Goal: Transaction & Acquisition: Purchase product/service

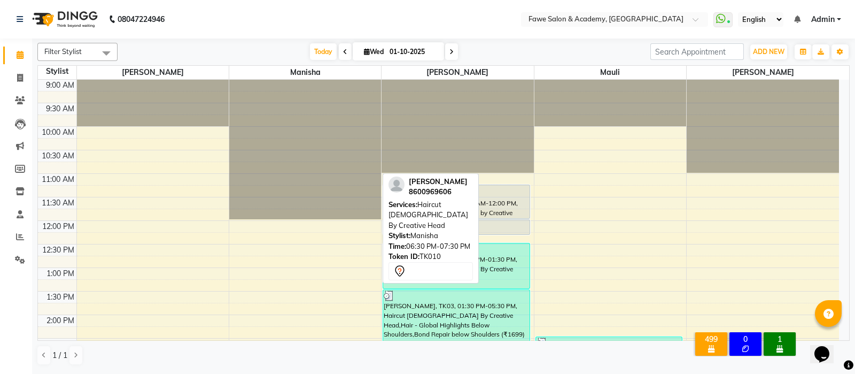
scroll to position [390, 0]
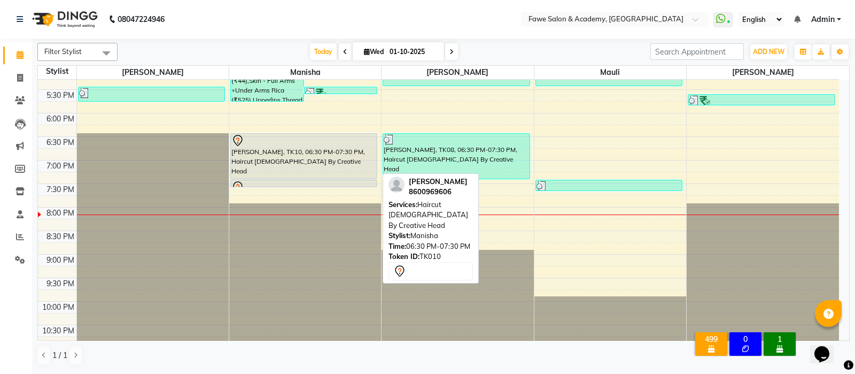
click at [284, 166] on div "[PERSON_NAME], TK10, 06:30 PM-07:30 PM, Haircut [DEMOGRAPHIC_DATA] By Creative …" at bounding box center [304, 156] width 146 height 45
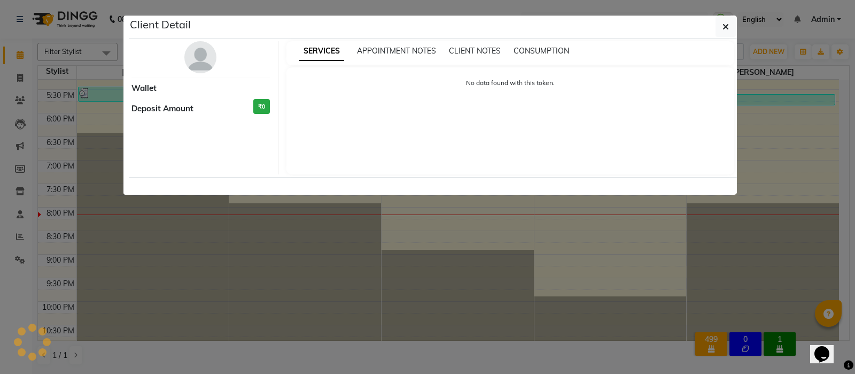
select select "7"
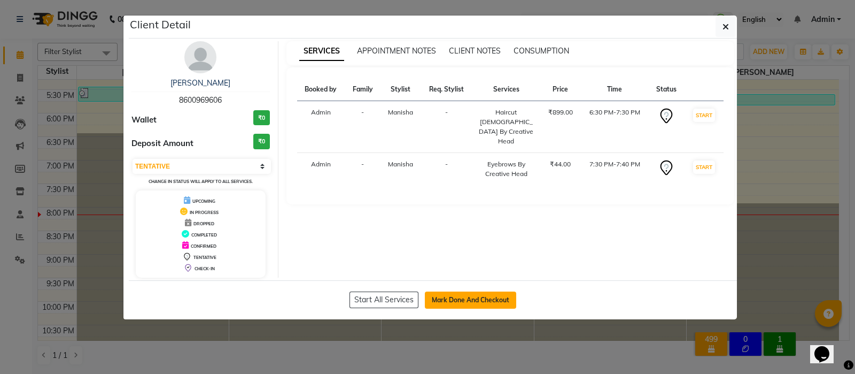
click at [439, 300] on button "Mark Done And Checkout" at bounding box center [470, 299] width 91 height 17
select select "service"
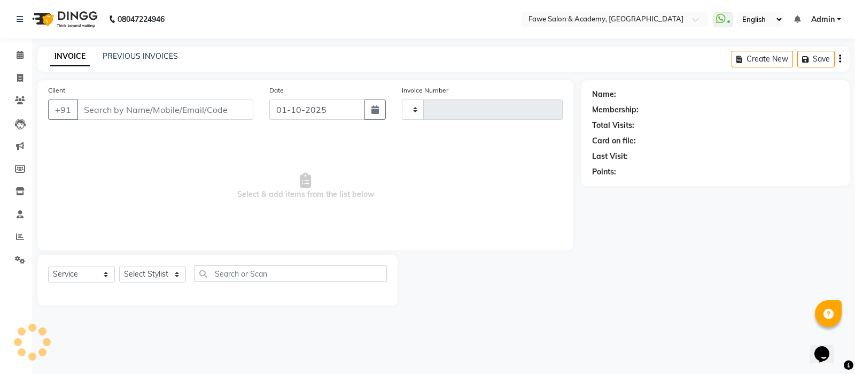
type input "1364"
select select "879"
type input "8600969606"
select select "14304"
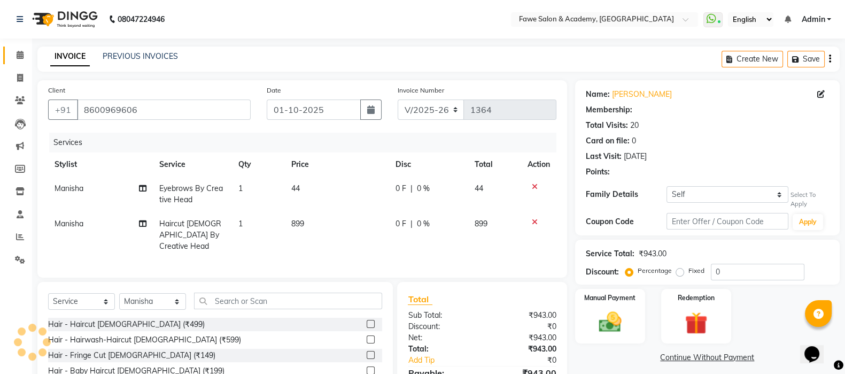
select select "1: Object"
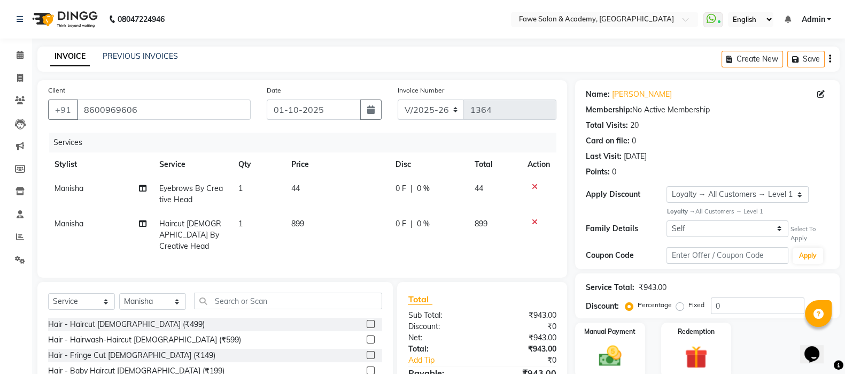
click at [298, 227] on span "899" at bounding box center [297, 224] width 13 height 10
select select "14304"
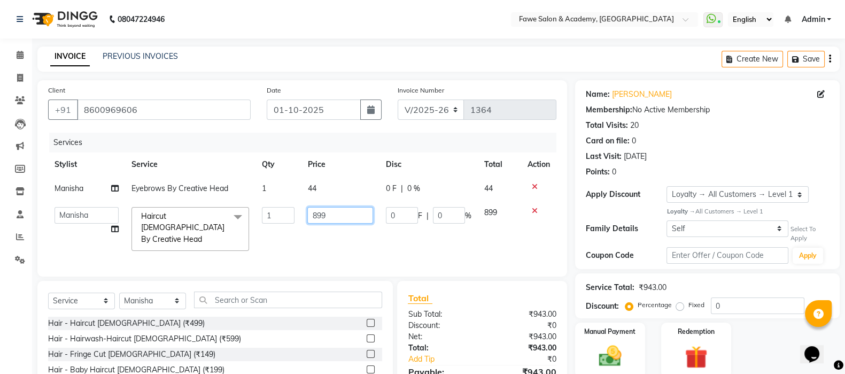
click at [329, 218] on input "899" at bounding box center [340, 215] width 66 height 17
type input "8"
type input "999"
click at [533, 186] on icon at bounding box center [535, 186] width 6 height 7
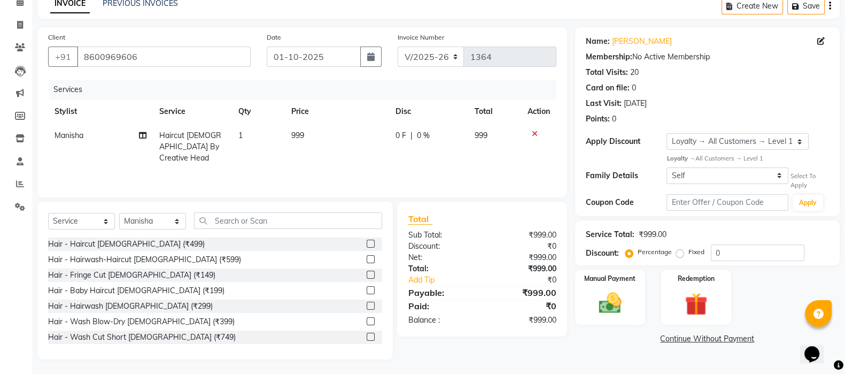
scroll to position [55, 0]
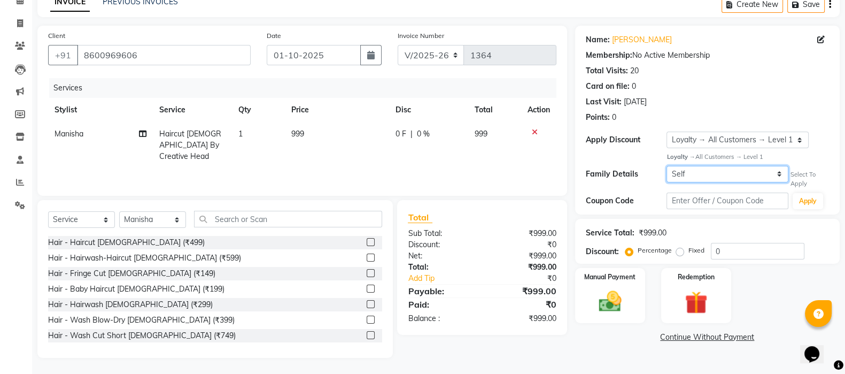
click at [729, 174] on select "Self [PERSON_NAME]" at bounding box center [727, 174] width 122 height 17
select select "1366680"
click at [666, 166] on select "Self [PERSON_NAME]" at bounding box center [727, 174] width 122 height 17
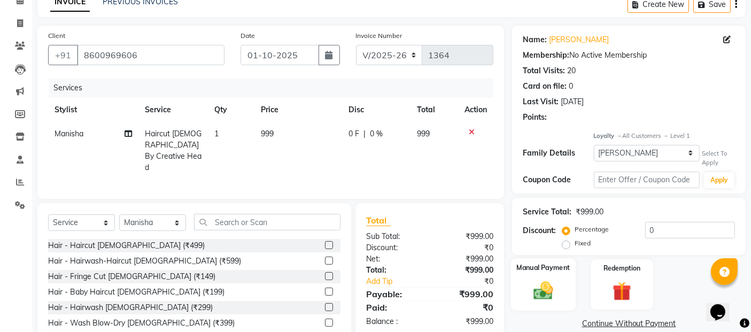
click at [548, 275] on div "Manual Payment" at bounding box center [543, 284] width 65 height 52
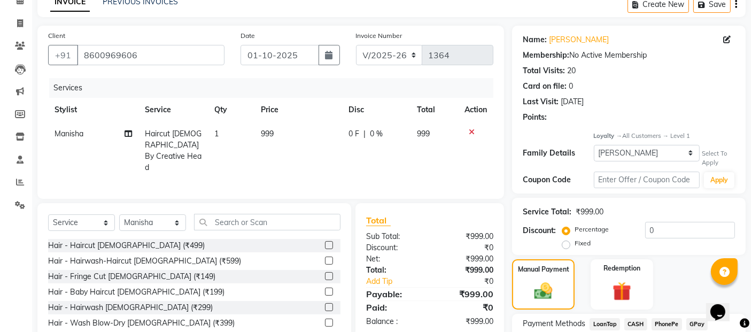
click at [697, 329] on span "GPay" at bounding box center [697, 324] width 22 height 12
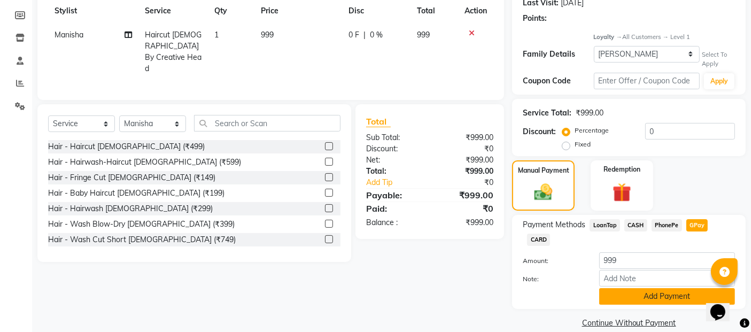
click at [641, 288] on button "Add Payment" at bounding box center [667, 296] width 136 height 17
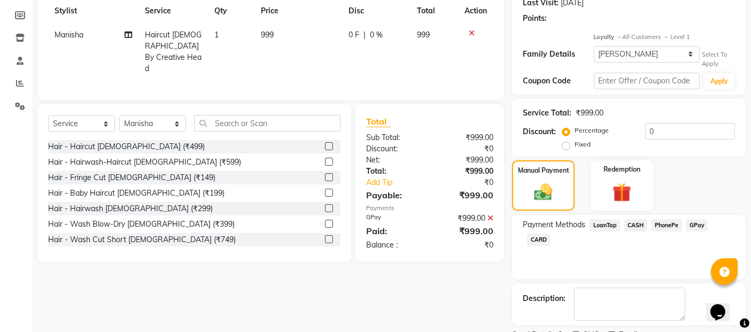
scroll to position [198, 0]
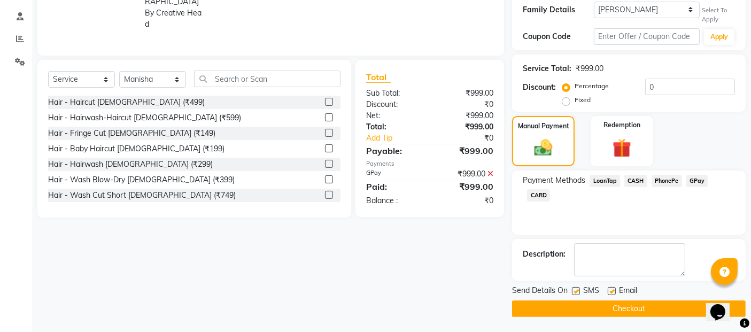
drag, startPoint x: 491, startPoint y: 176, endPoint x: 489, endPoint y: 166, distance: 9.8
click at [489, 168] on div "₹999.00" at bounding box center [466, 173] width 72 height 11
click at [490, 170] on icon at bounding box center [490, 173] width 6 height 7
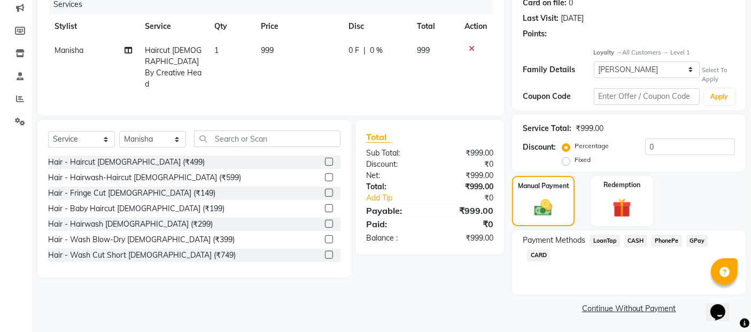
click at [697, 237] on span "GPay" at bounding box center [697, 241] width 22 height 12
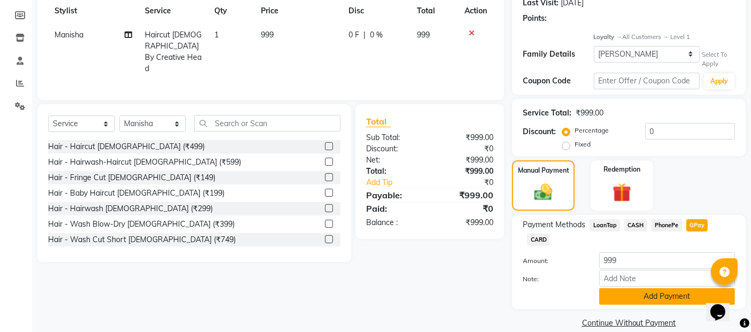
click at [673, 288] on button "Add Payment" at bounding box center [667, 296] width 136 height 17
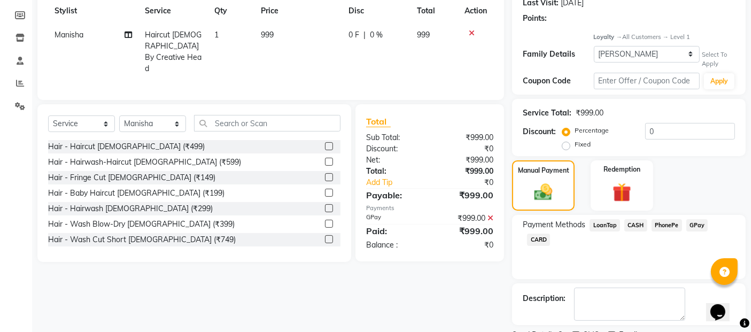
scroll to position [198, 0]
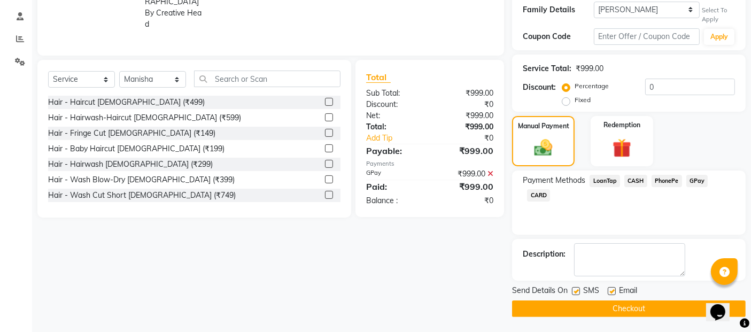
click at [628, 309] on button "Checkout" at bounding box center [629, 308] width 234 height 17
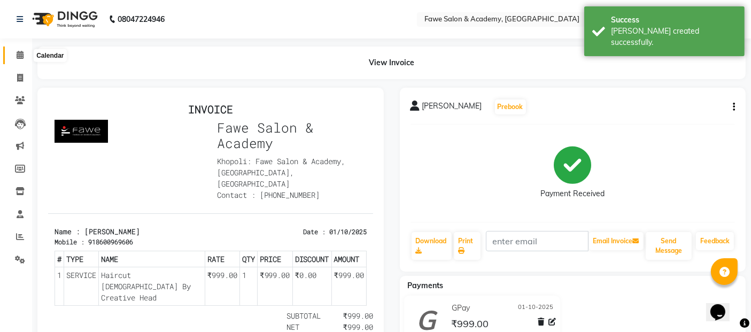
click at [24, 55] on span at bounding box center [20, 55] width 19 height 12
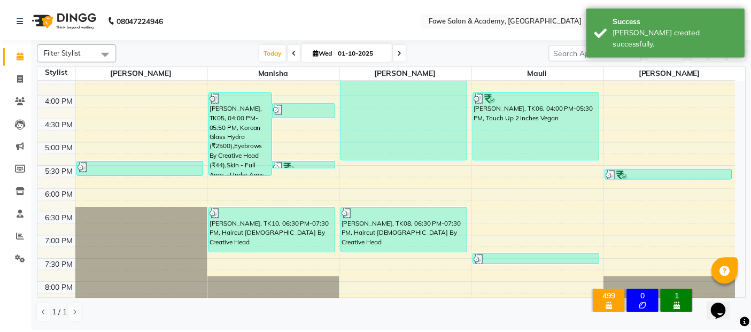
scroll to position [322, 0]
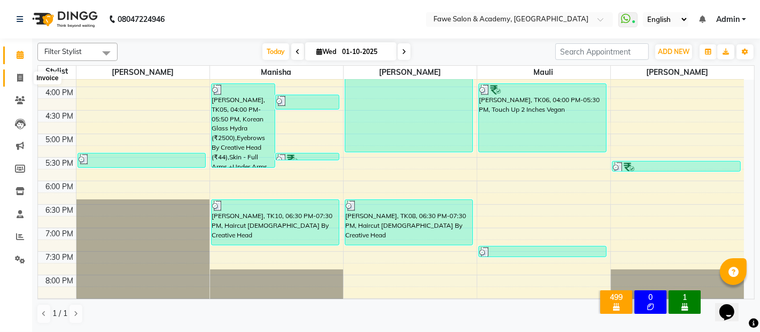
click at [18, 75] on icon at bounding box center [20, 78] width 6 height 8
select select "879"
select select "service"
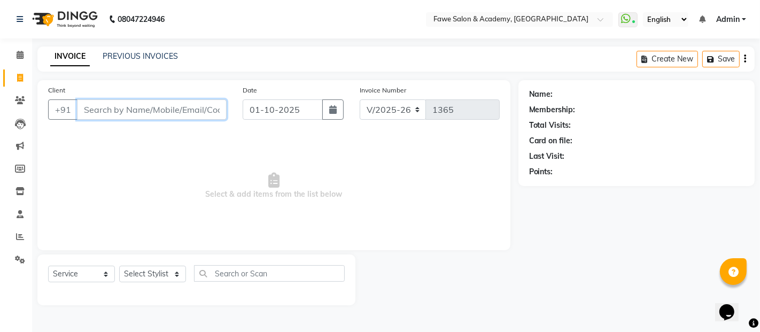
click at [99, 107] on input "Client" at bounding box center [152, 109] width 150 height 20
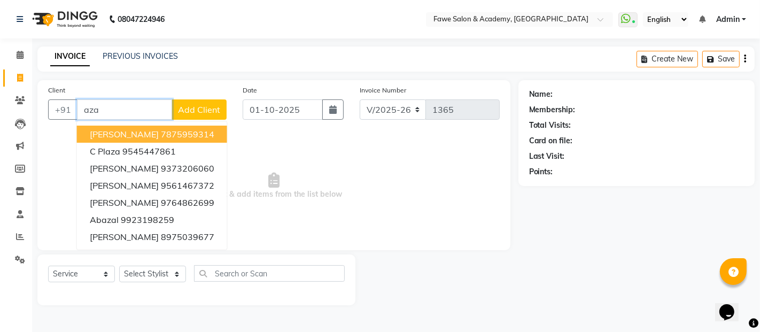
click at [125, 110] on input "aza" at bounding box center [124, 109] width 95 height 20
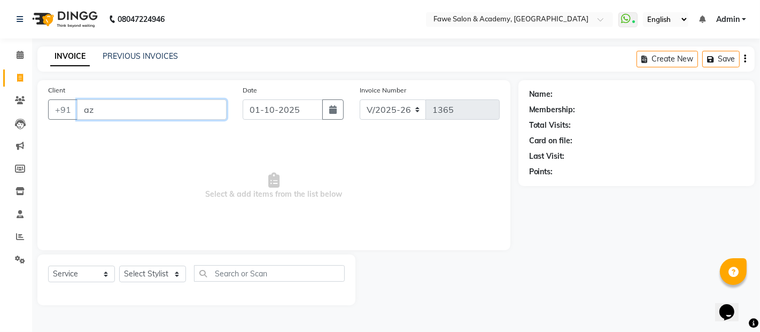
type input "a"
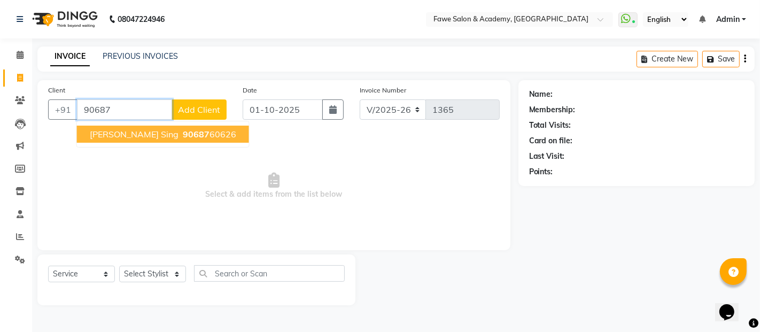
click at [183, 135] on span "90687" at bounding box center [196, 134] width 27 height 11
type input "9068760626"
select select "2: Object"
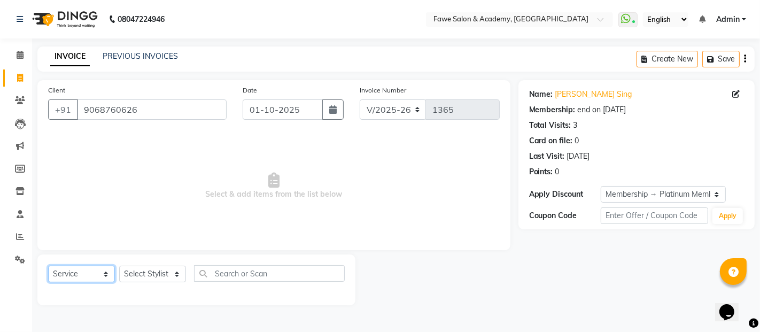
click at [103, 271] on select "Select Service Product Membership Package Voucher Prepaid Gift Card" at bounding box center [81, 274] width 67 height 17
click at [48, 266] on select "Select Service Product Membership Package Voucher Prepaid Gift Card" at bounding box center [81, 274] width 67 height 17
click at [155, 273] on select "Select Stylist [PERSON_NAME] [PERSON_NAME] [PERSON_NAME] [PERSON_NAME]" at bounding box center [152, 274] width 67 height 17
select select "14304"
click at [119, 266] on select "Select Stylist [PERSON_NAME] [PERSON_NAME] [PERSON_NAME] [PERSON_NAME]" at bounding box center [152, 274] width 67 height 17
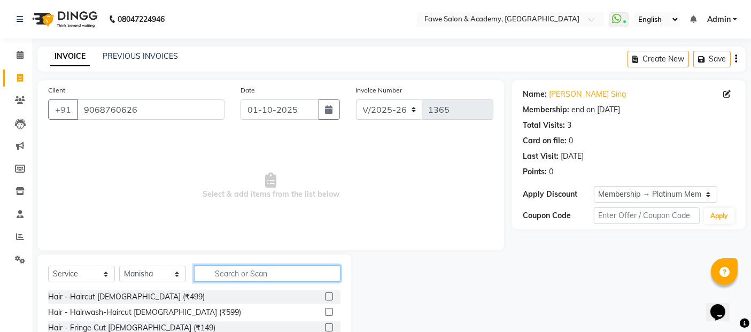
click at [217, 273] on input "text" at bounding box center [267, 273] width 146 height 17
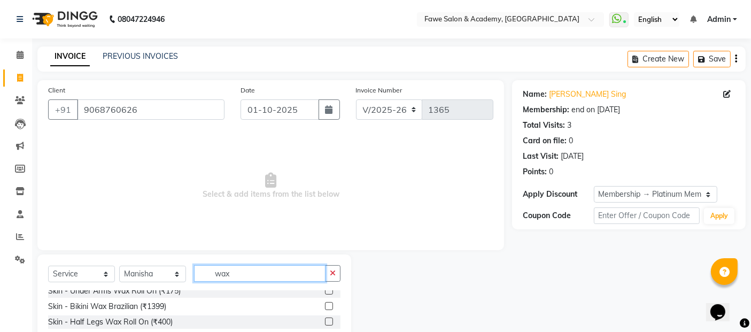
scroll to position [188, 0]
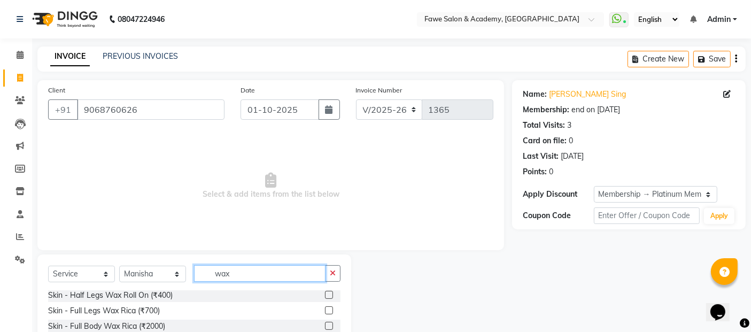
type input "wax"
click at [325, 310] on label at bounding box center [329, 310] width 8 height 8
click at [325, 310] on input "checkbox" at bounding box center [328, 310] width 7 height 7
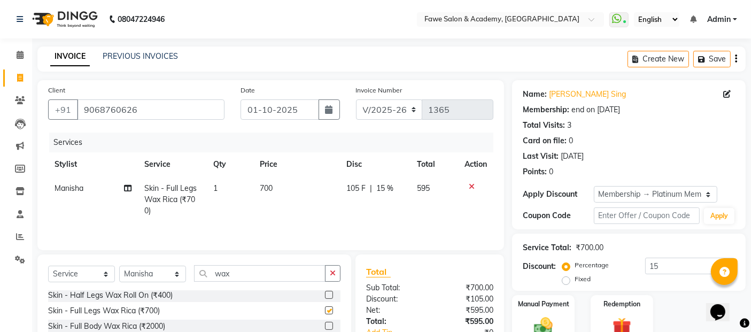
checkbox input "false"
click at [252, 279] on input "wax" at bounding box center [259, 273] width 131 height 17
type input "w"
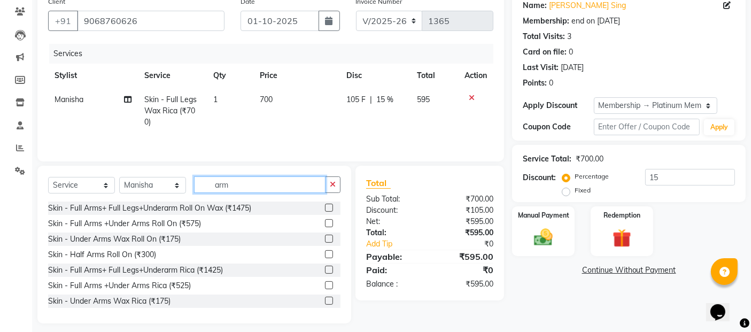
scroll to position [0, 0]
type input "arm"
click at [325, 283] on label at bounding box center [329, 285] width 8 height 8
click at [325, 283] on input "checkbox" at bounding box center [328, 285] width 7 height 7
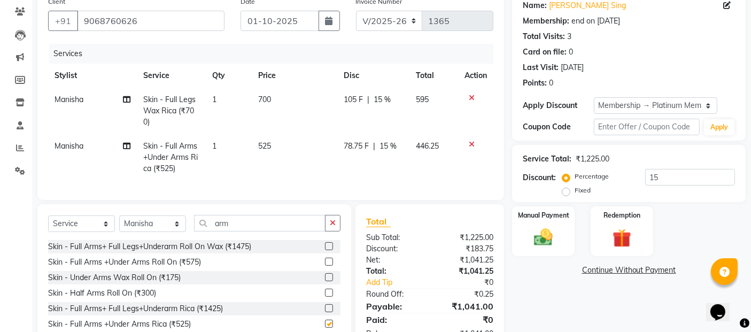
checkbox input "false"
click at [246, 226] on input "arm" at bounding box center [259, 223] width 131 height 17
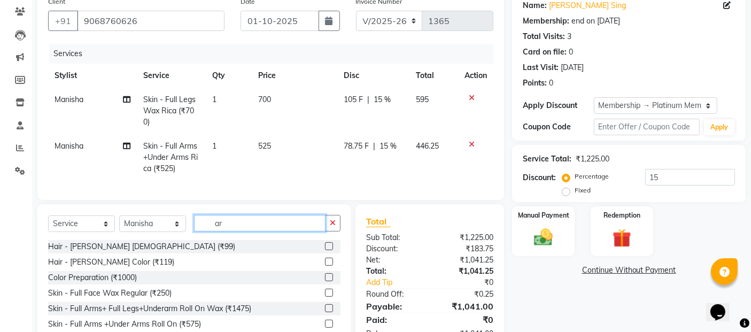
type input "a"
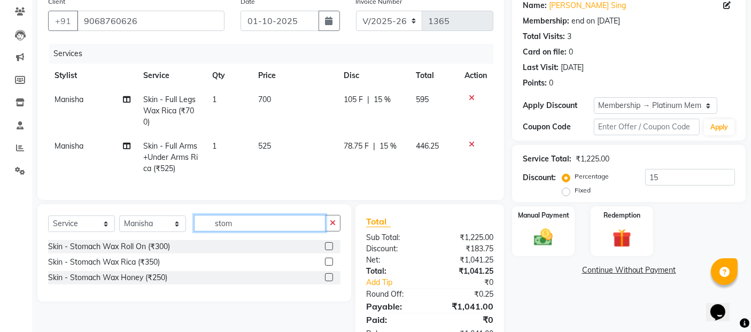
type input "stom"
click at [330, 266] on label at bounding box center [329, 262] width 8 height 8
click at [330, 266] on input "checkbox" at bounding box center [328, 262] width 7 height 7
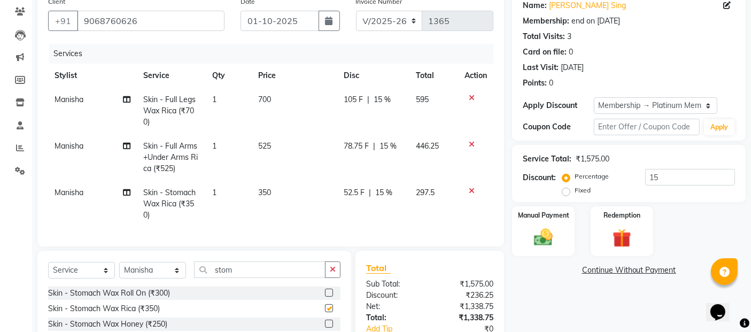
checkbox input "false"
click at [280, 277] on input "stom" at bounding box center [259, 269] width 131 height 17
type input "s"
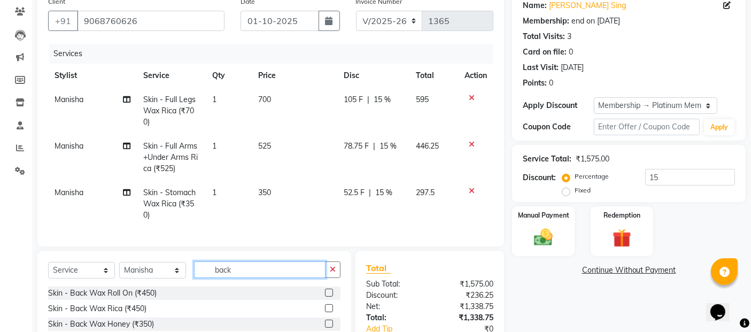
scroll to position [177, 0]
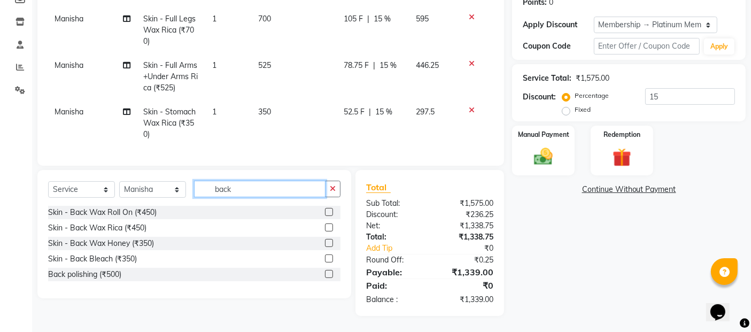
type input "back"
click at [329, 229] on label at bounding box center [329, 227] width 8 height 8
click at [329, 229] on input "checkbox" at bounding box center [328, 227] width 7 height 7
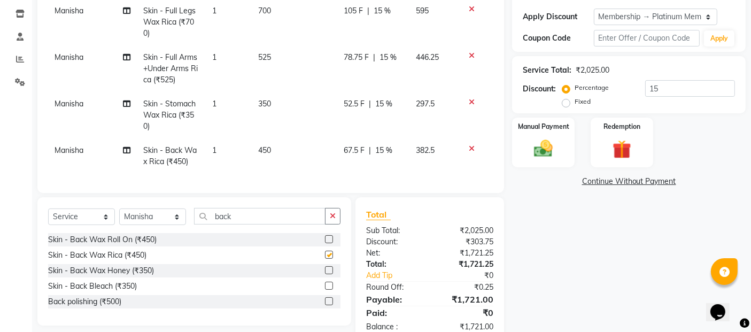
checkbox input "false"
click at [270, 156] on td "450" at bounding box center [295, 155] width 86 height 35
select select "14304"
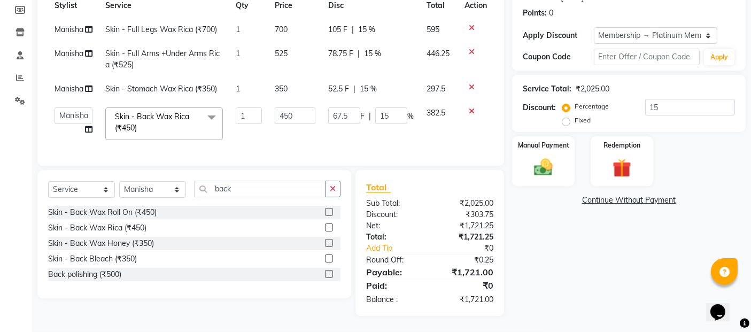
scroll to position [166, 0]
click at [305, 107] on input "450" at bounding box center [295, 115] width 41 height 17
type input "4"
type input "500"
click at [313, 131] on tbody "[PERSON_NAME] Skin - Full Legs Wax Rica (₹700) 1 700 105 F | 15 % 595 [PERSON_N…" at bounding box center [270, 82] width 445 height 129
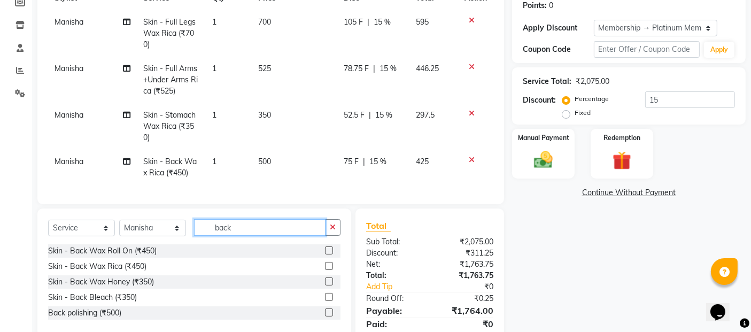
click at [252, 236] on input "back" at bounding box center [259, 227] width 131 height 17
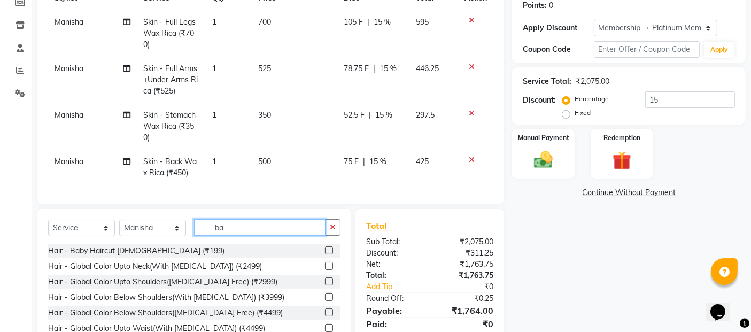
type input "b"
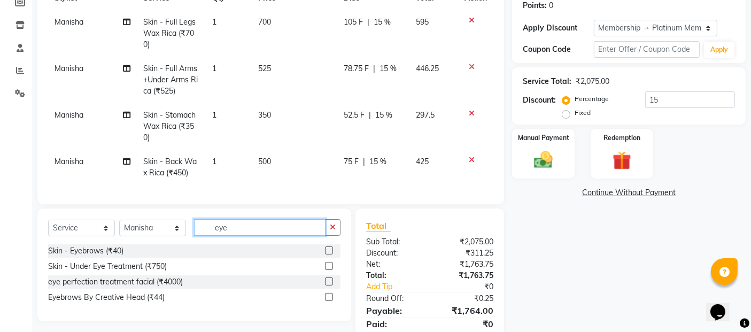
type input "eye"
click at [330, 301] on label at bounding box center [329, 297] width 8 height 8
click at [330, 301] on input "checkbox" at bounding box center [328, 297] width 7 height 7
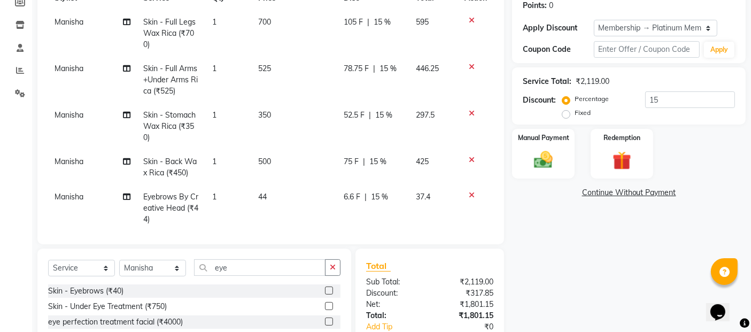
checkbox input "false"
click at [267, 266] on input "eye" at bounding box center [259, 267] width 131 height 17
type input "e"
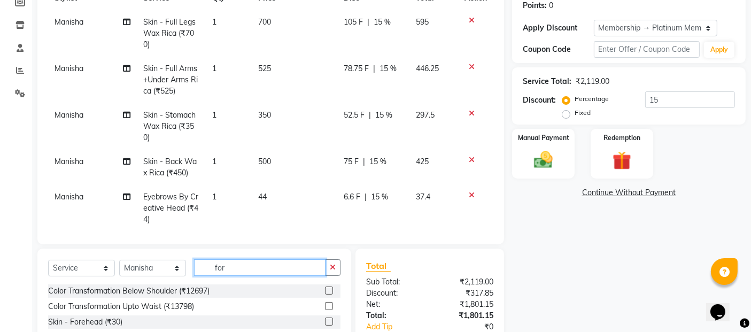
scroll to position [244, 0]
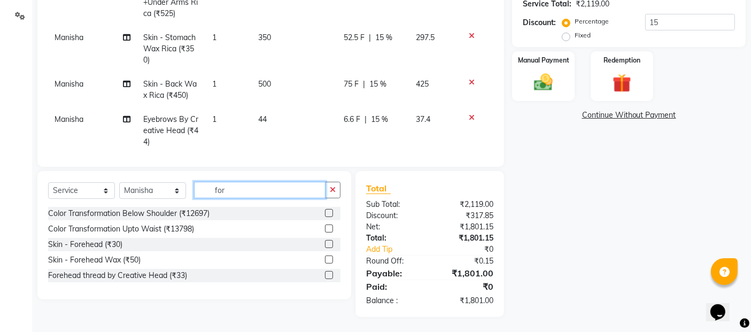
type input "for"
click at [330, 271] on label at bounding box center [329, 275] width 8 height 8
click at [330, 272] on input "checkbox" at bounding box center [328, 275] width 7 height 7
click at [328, 274] on label at bounding box center [329, 275] width 8 height 8
click at [328, 274] on input "checkbox" at bounding box center [328, 275] width 7 height 7
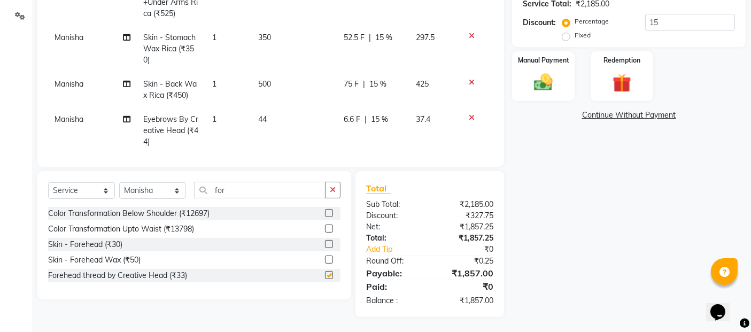
checkbox input "false"
click at [236, 191] on input "for" at bounding box center [259, 190] width 131 height 17
type input "f"
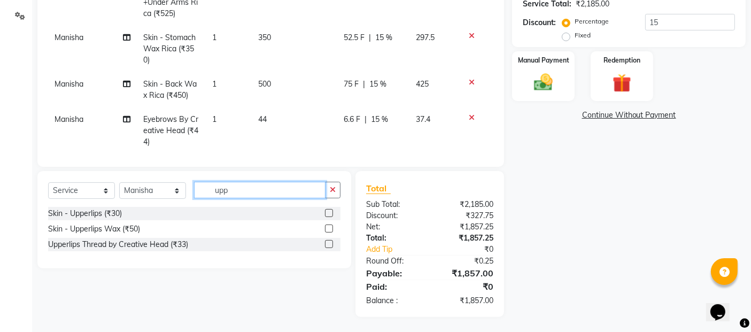
type input "upp"
click at [328, 244] on label at bounding box center [329, 244] width 8 height 8
click at [328, 244] on input "checkbox" at bounding box center [328, 244] width 7 height 7
checkbox input "false"
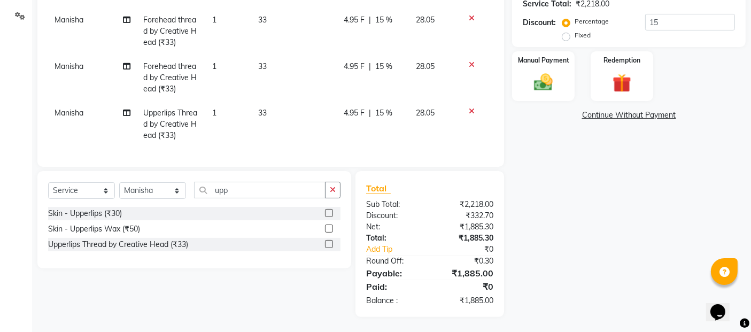
scroll to position [155, 0]
click at [469, 61] on icon at bounding box center [472, 64] width 6 height 7
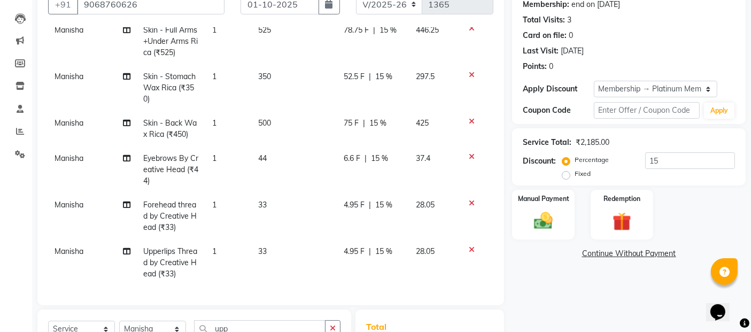
scroll to position [244, 0]
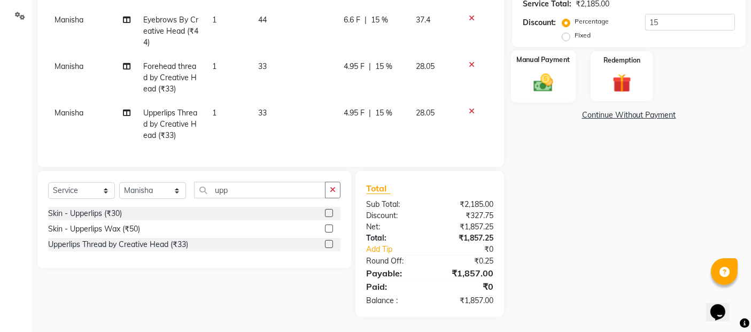
click at [530, 91] on img at bounding box center [543, 82] width 32 height 22
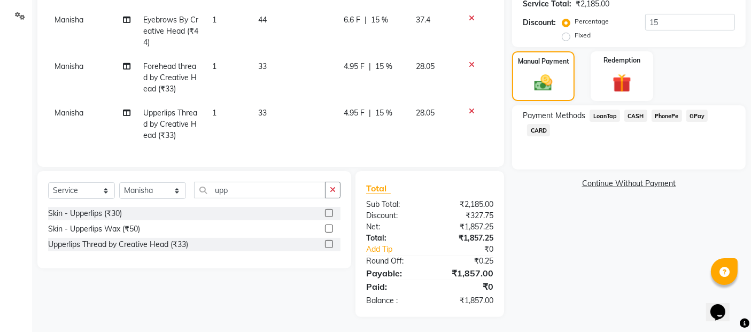
click at [701, 116] on span "GPay" at bounding box center [697, 116] width 22 height 12
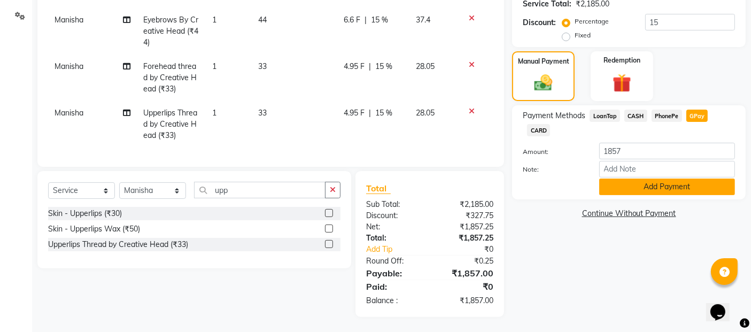
click at [683, 178] on button "Add Payment" at bounding box center [667, 186] width 136 height 17
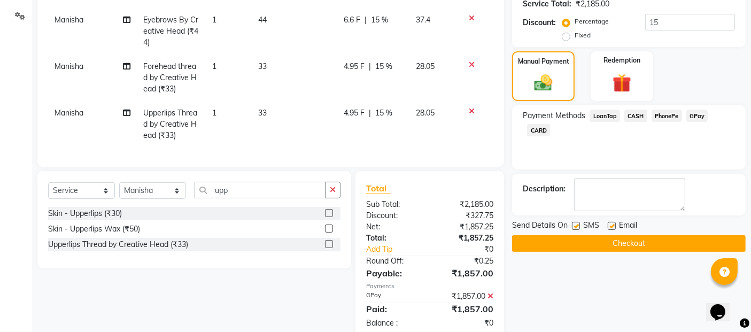
scroll to position [304, 0]
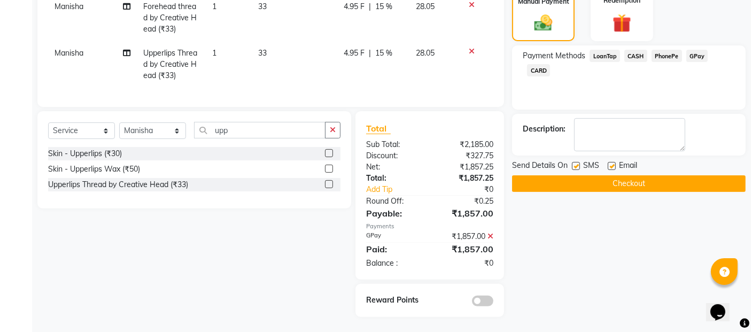
click at [636, 183] on button "Checkout" at bounding box center [629, 183] width 234 height 17
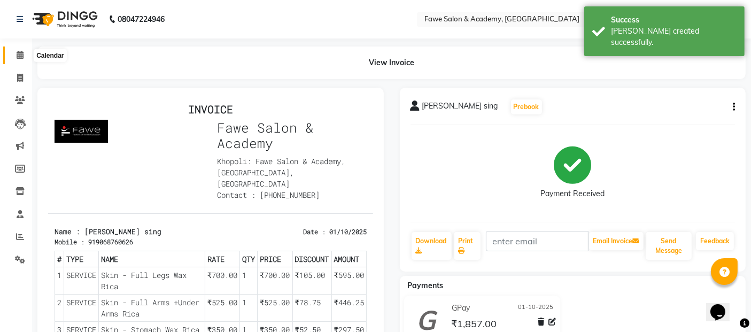
click at [20, 59] on span at bounding box center [20, 55] width 19 height 12
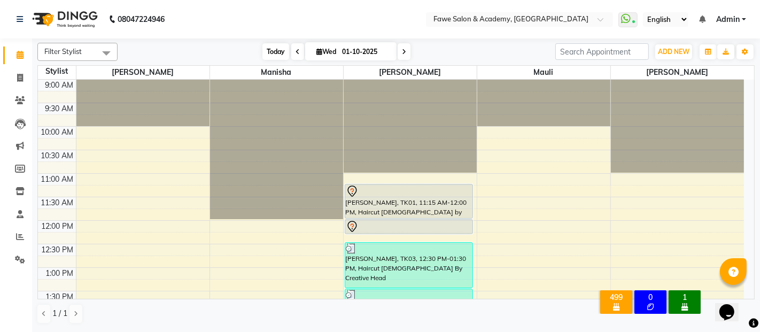
click at [267, 51] on span "Today" at bounding box center [275, 51] width 27 height 17
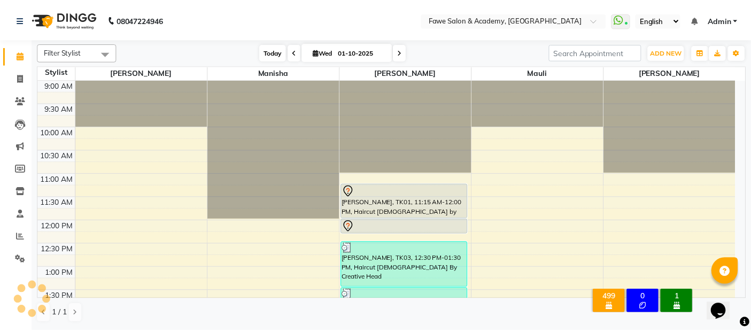
scroll to position [431, 0]
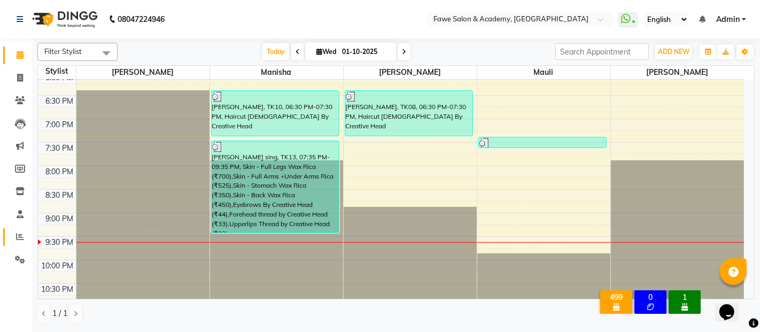
click at [20, 232] on icon at bounding box center [20, 236] width 8 height 8
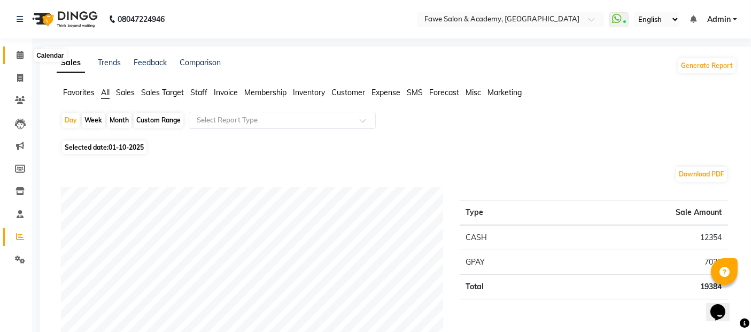
click at [20, 57] on icon at bounding box center [20, 55] width 7 height 8
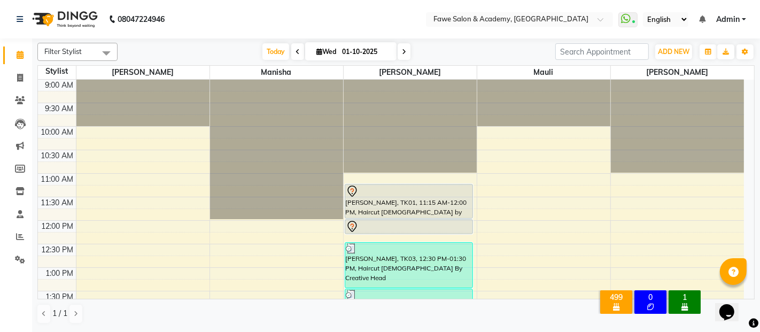
scroll to position [431, 0]
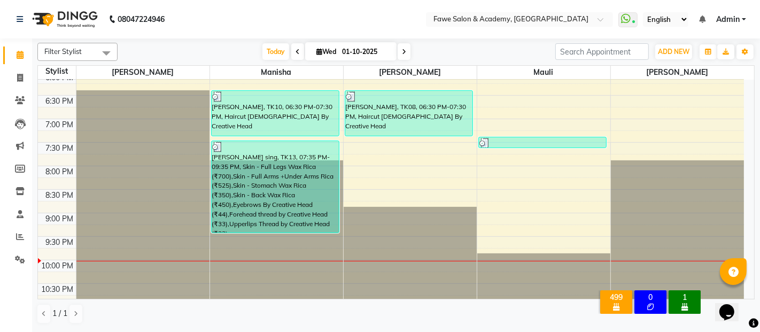
click at [409, 52] on div "[DATE] [DATE]" at bounding box center [336, 52] width 150 height 16
click at [407, 52] on span at bounding box center [404, 51] width 13 height 17
type input "02-10-2025"
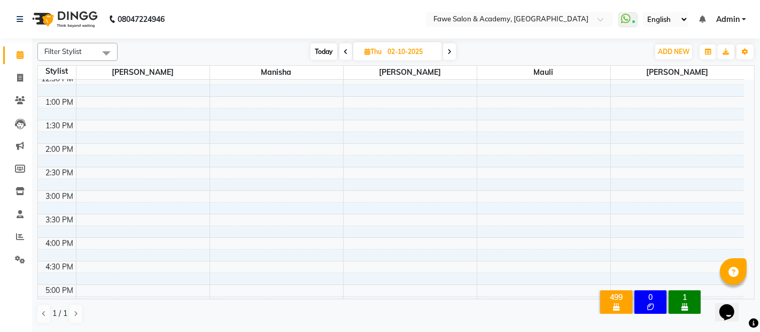
scroll to position [10, 0]
